Goal: Task Accomplishment & Management: Complete application form

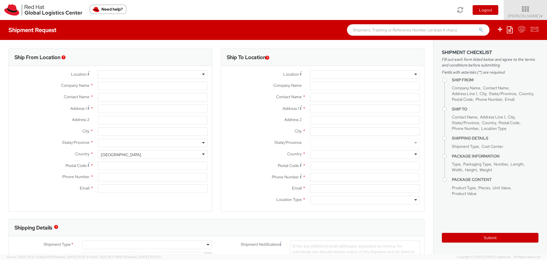
select select "809"
select select
type input "Red Hat"
type input "[PERSON_NAME]"
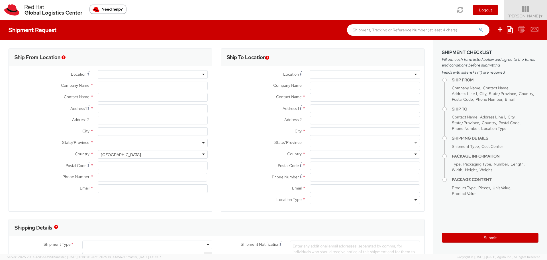
type input "[EMAIL_ADDRESS][DOMAIN_NAME]"
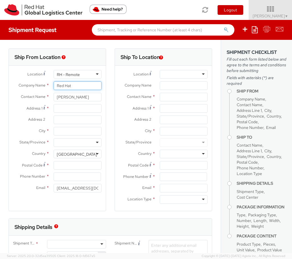
drag, startPoint x: 75, startPoint y: 85, endPoint x: 78, endPoint y: 85, distance: 3.4
click at [75, 85] on input "Red Hat" at bounding box center [78, 85] width 48 height 9
drag, startPoint x: 80, startPoint y: 95, endPoint x: 49, endPoint y: 96, distance: 30.3
click at [49, 96] on div "[PERSON_NAME]" at bounding box center [77, 97] width 56 height 9
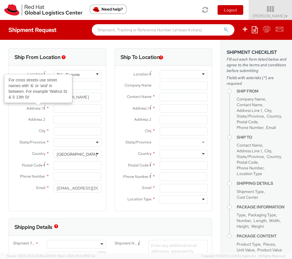
click at [34, 108] on span "Address 1" at bounding box center [35, 108] width 16 height 5
click at [54, 108] on input "Address 1 For cross streets use street names with '&' or 'and' in between. For …" at bounding box center [78, 108] width 48 height 9
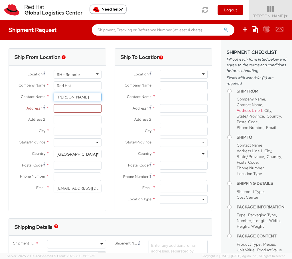
click at [93, 99] on input "[PERSON_NAME]" at bounding box center [78, 97] width 48 height 9
drag, startPoint x: 83, startPoint y: 95, endPoint x: 61, endPoint y: 94, distance: 22.0
click at [61, 94] on input "[PERSON_NAME]" at bounding box center [78, 97] width 48 height 9
paste input "[PERSON_NAME]"
click at [83, 96] on input "PerBhavin Desa" at bounding box center [78, 97] width 48 height 9
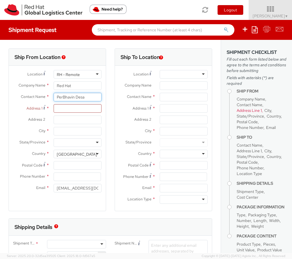
drag, startPoint x: 48, startPoint y: 97, endPoint x: 44, endPoint y: 96, distance: 4.1
click at [44, 96] on div "Contact Name * [PERSON_NAME]" at bounding box center [57, 97] width 97 height 9
paste input "text"
type input "[PERSON_NAME]"
click at [38, 113] on div "Address 1 *" at bounding box center [57, 108] width 97 height 9
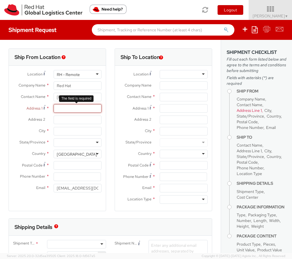
click at [76, 112] on input "Address 1 *" at bounding box center [78, 108] width 48 height 9
paste input "[GEOGRAPHIC_DATA]"
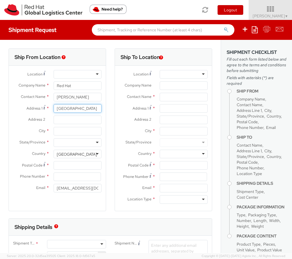
scroll to position [0, 1]
type input "[GEOGRAPHIC_DATA]"
click at [54, 131] on input "City *" at bounding box center [78, 131] width 48 height 9
paste input "Apex"
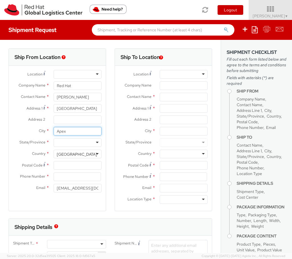
type input "Apex"
click at [76, 144] on div at bounding box center [78, 142] width 48 height 9
type input "nor"
click at [67, 165] on input "Postal Code *" at bounding box center [78, 165] width 48 height 9
paste input "NC"
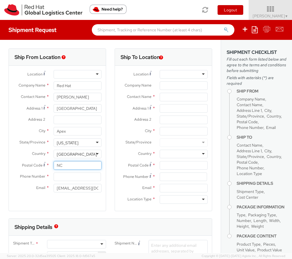
type input "N"
paste input "27523"
type input "27523"
click at [73, 176] on input at bounding box center [77, 177] width 47 height 9
click at [99, 57] on div "Ship From Location" at bounding box center [57, 57] width 97 height 17
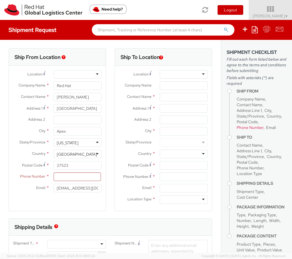
click at [93, 74] on div at bounding box center [78, 74] width 48 height 9
click at [96, 76] on div at bounding box center [78, 74] width 48 height 9
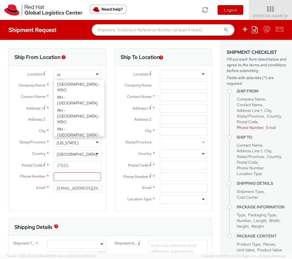
type input "rem"
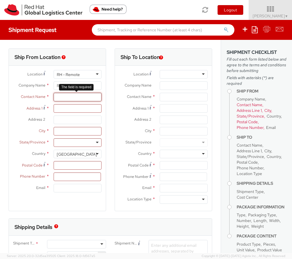
click at [89, 100] on input "text" at bounding box center [78, 97] width 48 height 9
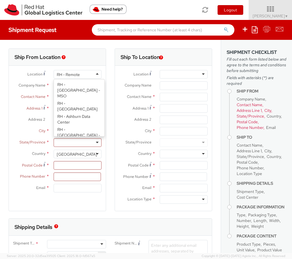
click at [83, 74] on div "RH - Remote" at bounding box center [78, 74] width 48 height 9
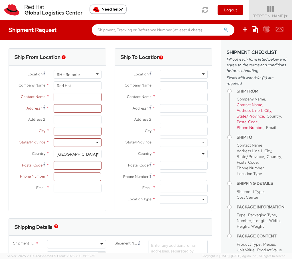
drag, startPoint x: 83, startPoint y: 74, endPoint x: 73, endPoint y: 73, distance: 9.7
click at [73, 73] on div "RH - Remote" at bounding box center [78, 74] width 48 height 9
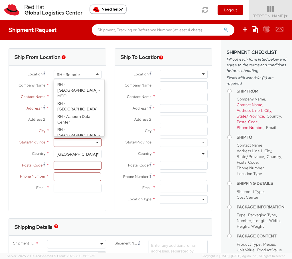
type input "Red Hat, Inc."
type input "[STREET_ADDRESS]"
type input "RALEIGH"
type input "27601"
type input "[PHONE_NUMBER]"
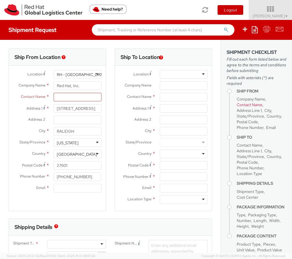
click at [111, 88] on div "Ship To Location Location * [GEOGRAPHIC_DATA] - [GEOGRAPHIC_DATA] - [GEOGRAPHIC…" at bounding box center [163, 133] width 106 height 170
click at [90, 74] on div "RH - [GEOGRAPHIC_DATA]" at bounding box center [78, 74] width 48 height 9
click at [95, 74] on div "RH - [GEOGRAPHIC_DATA]" at bounding box center [78, 74] width 48 height 9
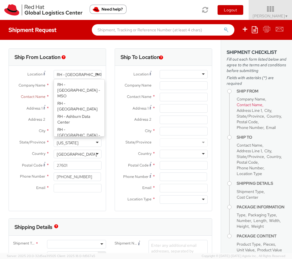
click at [102, 52] on div "Ship From Location" at bounding box center [57, 57] width 97 height 17
